Goal: Task Accomplishment & Management: Complete application form

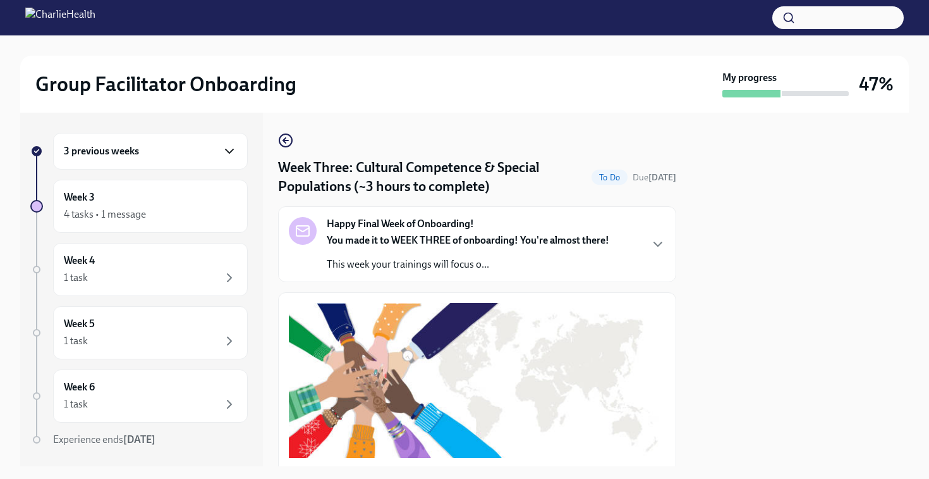
click at [226, 151] on icon "button" at bounding box center [230, 151] width 8 height 4
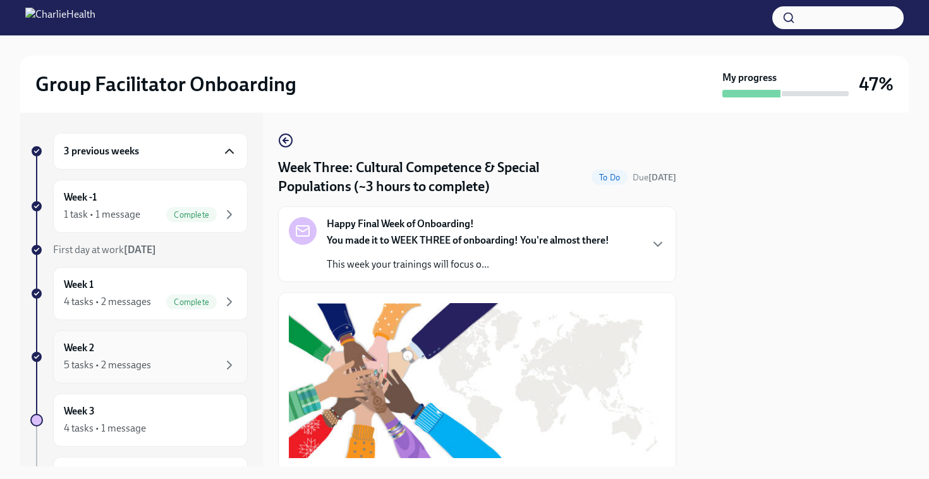
click at [124, 354] on div "Week 2 5 tasks • 2 messages" at bounding box center [150, 357] width 173 height 32
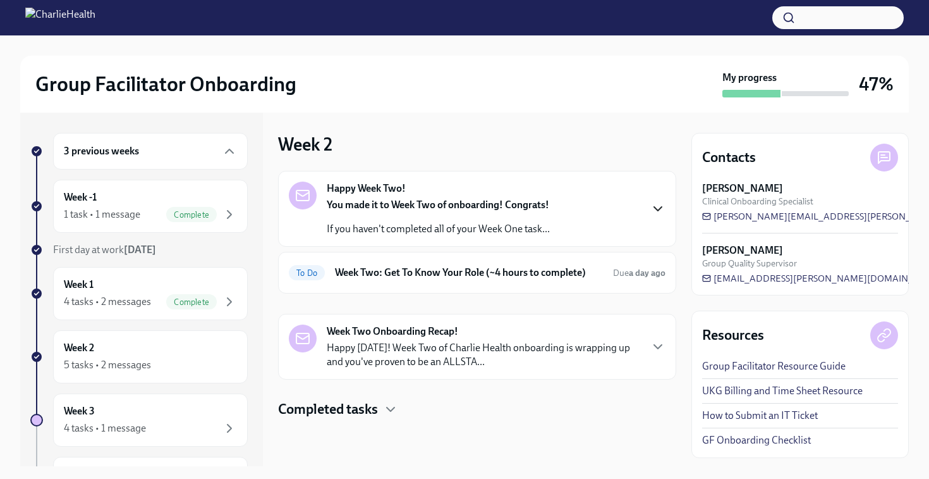
click at [654, 202] on icon "button" at bounding box center [658, 208] width 15 height 15
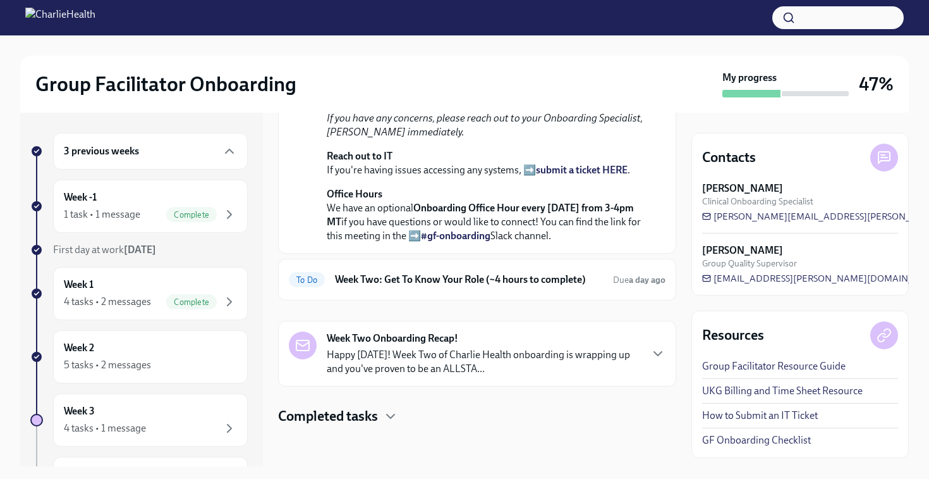
scroll to position [402, 0]
click at [613, 281] on span "Due a day ago" at bounding box center [639, 279] width 52 height 11
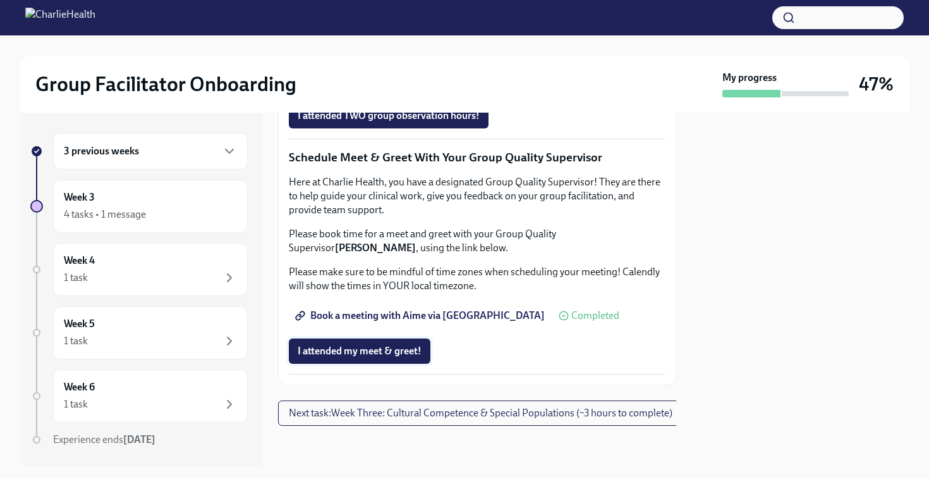
scroll to position [1282, 0]
click at [354, 338] on button "I attended my meet & greet!" at bounding box center [360, 350] width 142 height 25
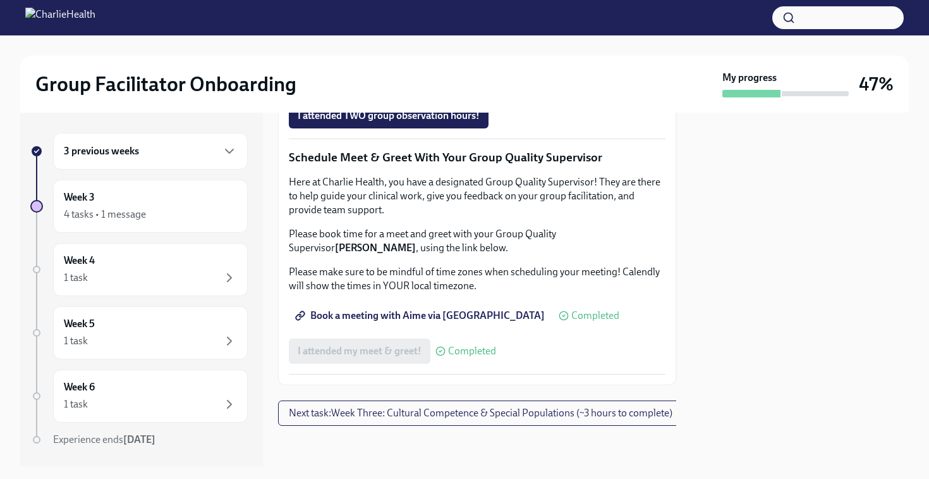
scroll to position [1284, 0]
click at [537, 407] on span "Next task : Week Three: Cultural Competence & Special Populations (~3 hours to …" at bounding box center [481, 413] width 384 height 13
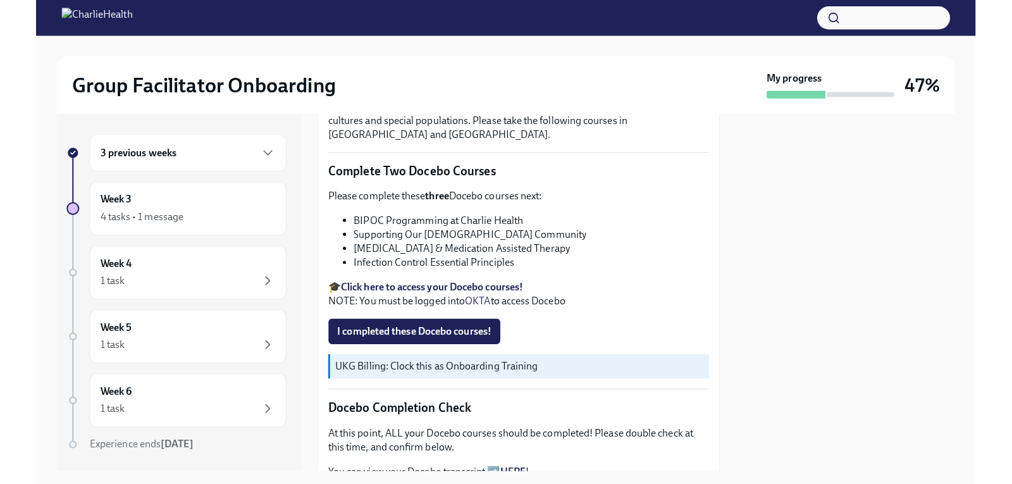
scroll to position [371, 0]
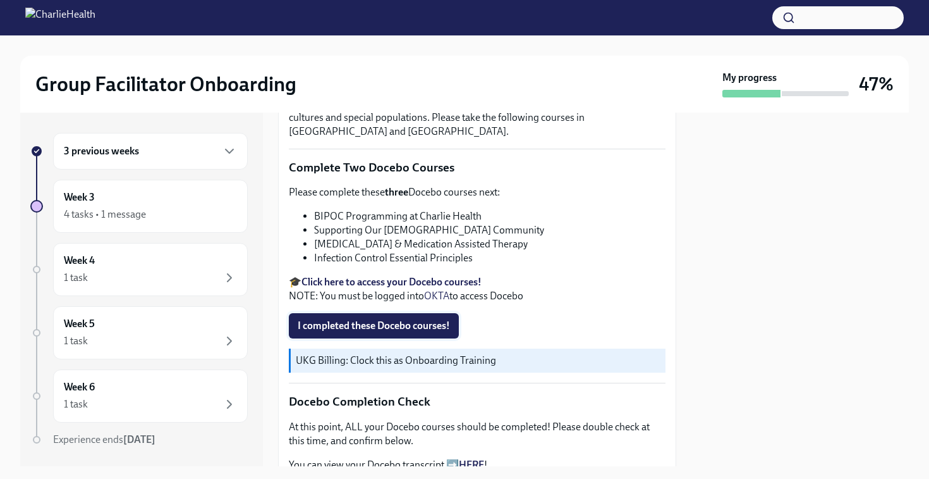
click at [361, 322] on span "I completed these Docebo courses!" at bounding box center [374, 325] width 152 height 13
